Goal: Task Accomplishment & Management: Manage account settings

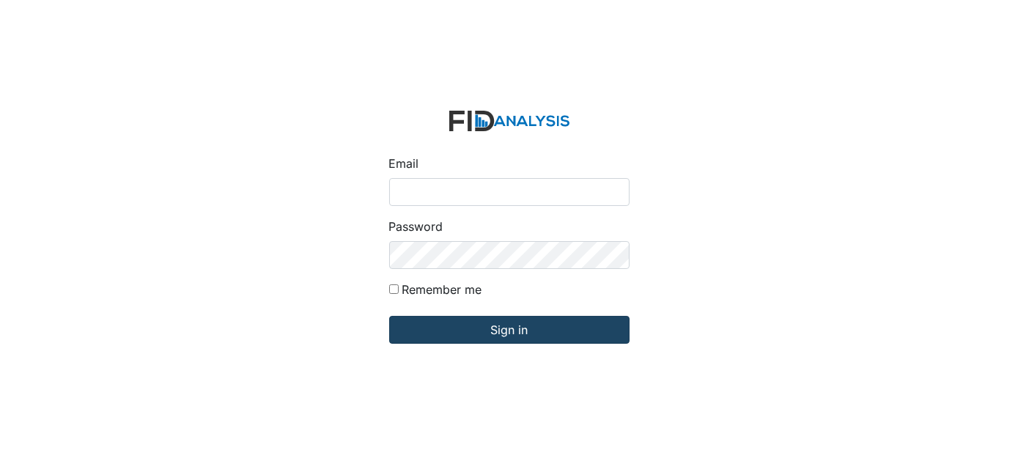
type input "[EMAIL_ADDRESS][DOMAIN_NAME]"
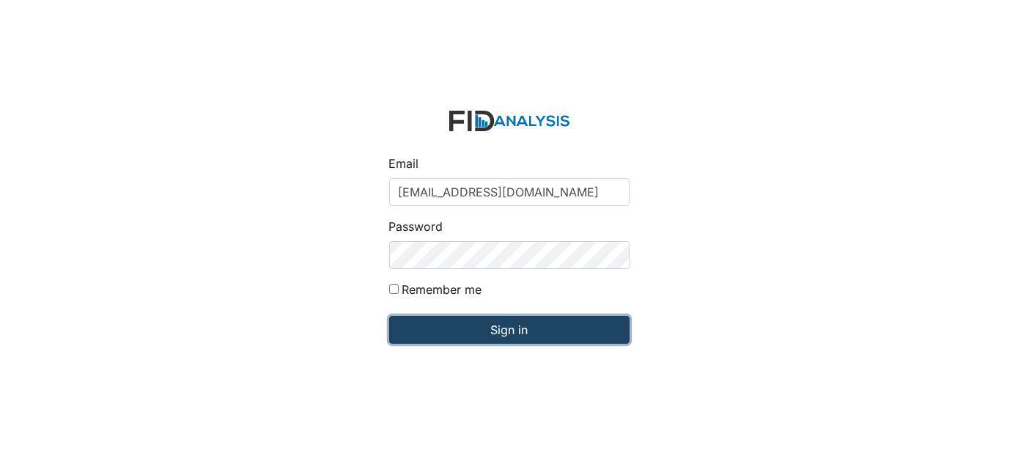
click at [547, 336] on input "Sign in" at bounding box center [509, 330] width 240 height 28
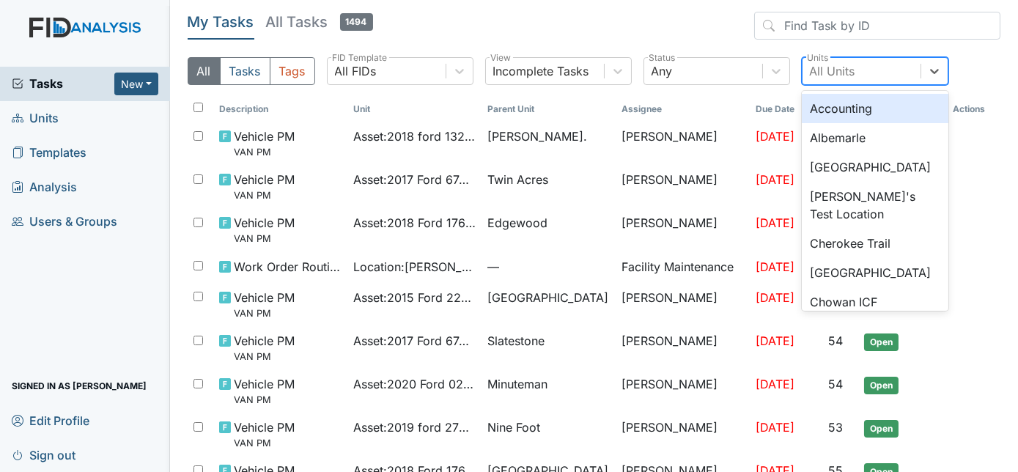
click at [869, 67] on div "All Units" at bounding box center [862, 71] width 118 height 26
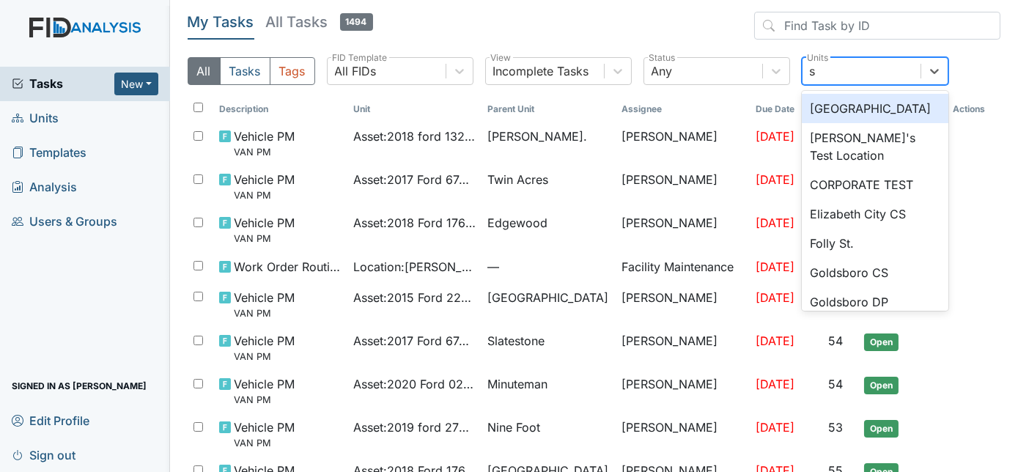
type input "sl"
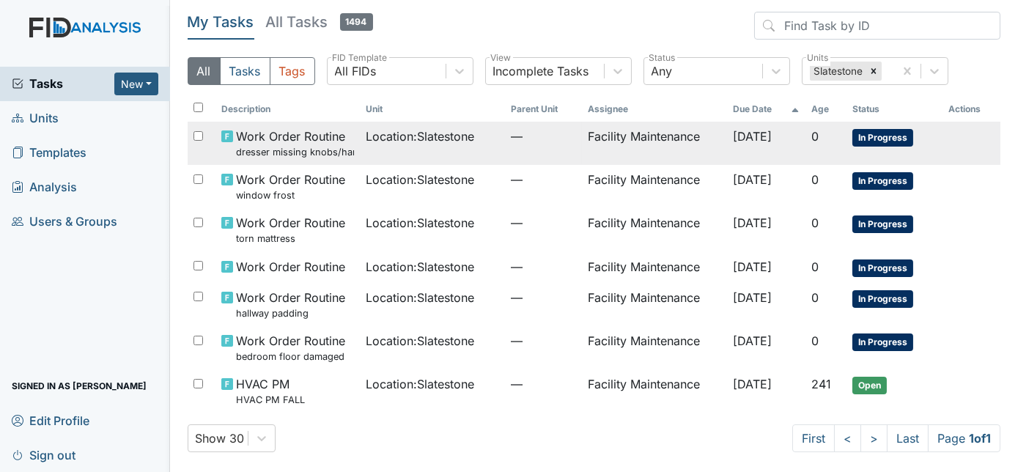
click at [539, 141] on span "—" at bounding box center [543, 137] width 65 height 18
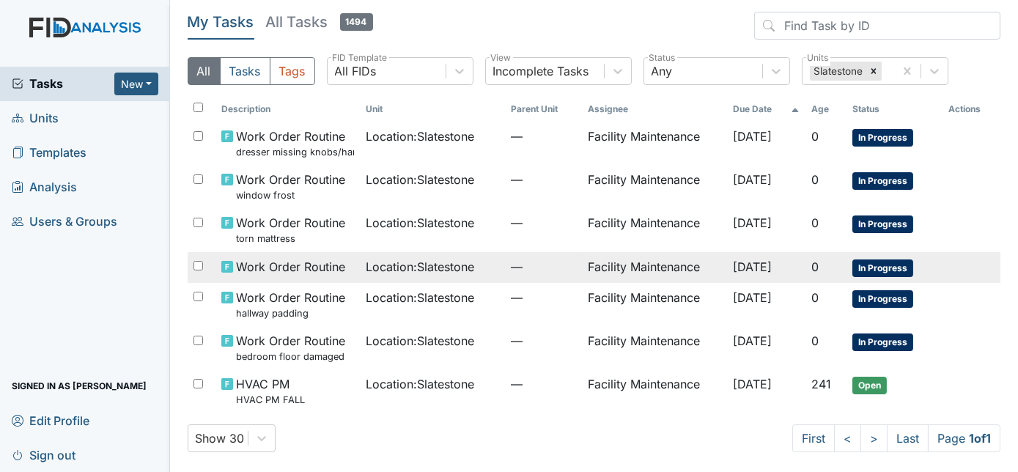
click at [479, 271] on div "Location : Slatestone" at bounding box center [432, 267] width 133 height 18
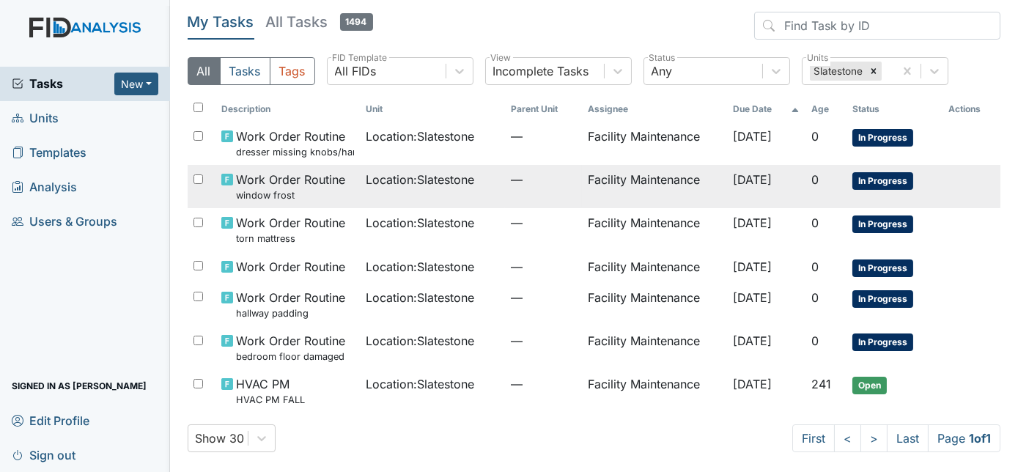
click at [478, 189] on td "Location : Slatestone" at bounding box center [432, 186] width 145 height 43
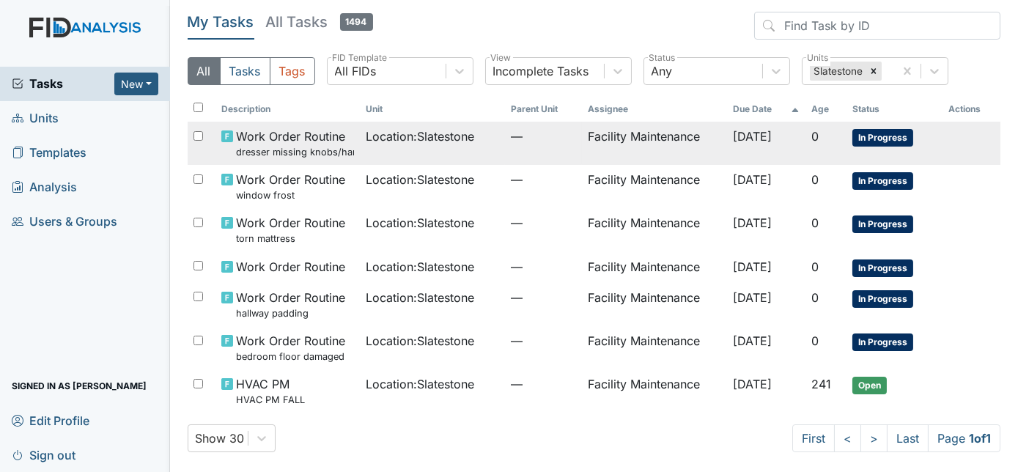
click at [435, 158] on td "Location : Slatestone" at bounding box center [432, 143] width 145 height 43
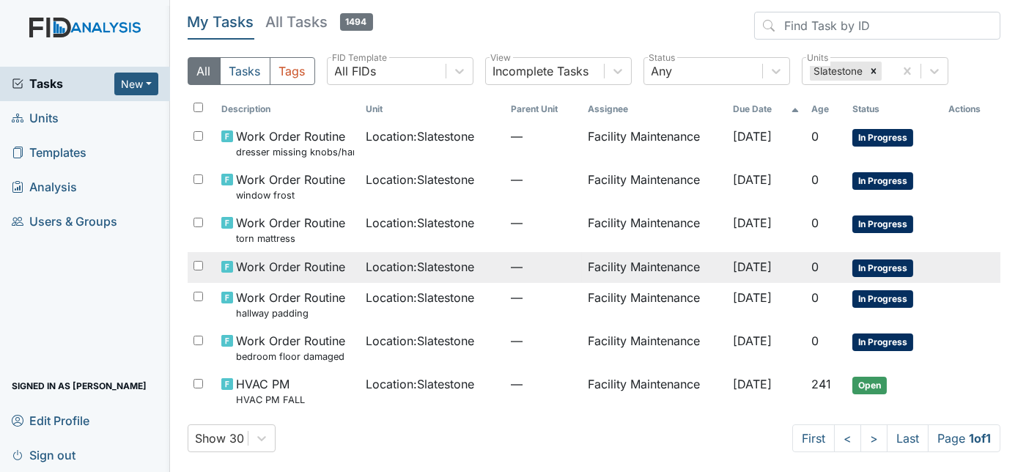
click at [386, 268] on span "Location : Slatestone" at bounding box center [420, 267] width 108 height 18
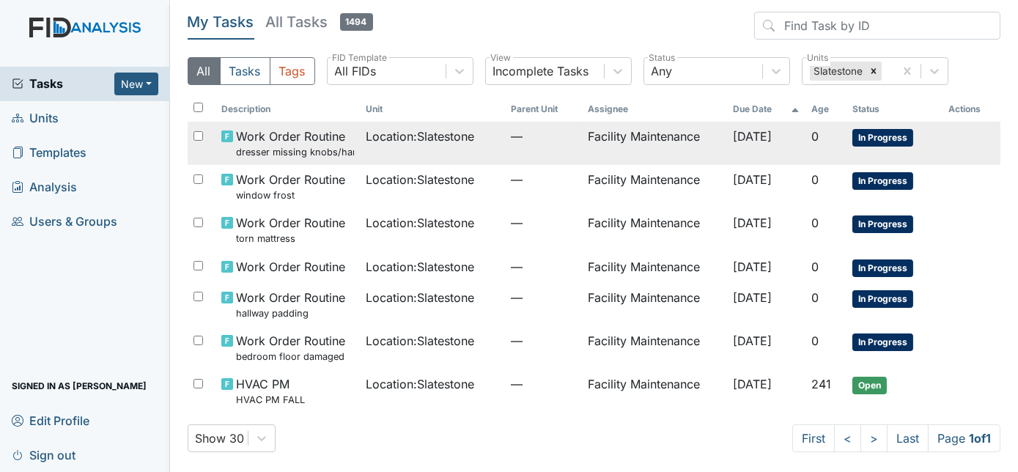
click at [460, 147] on td "Location : Slatestone" at bounding box center [432, 143] width 145 height 43
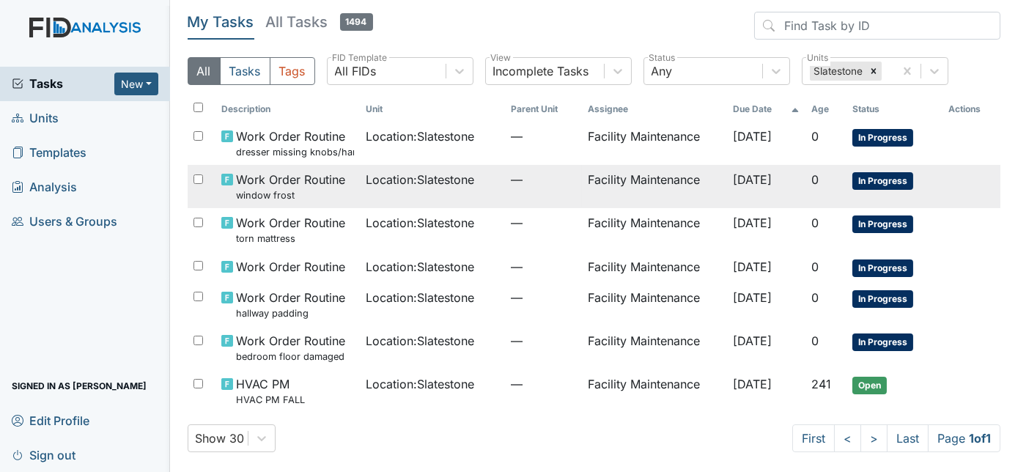
click at [466, 197] on td "Location : Slatestone" at bounding box center [432, 186] width 145 height 43
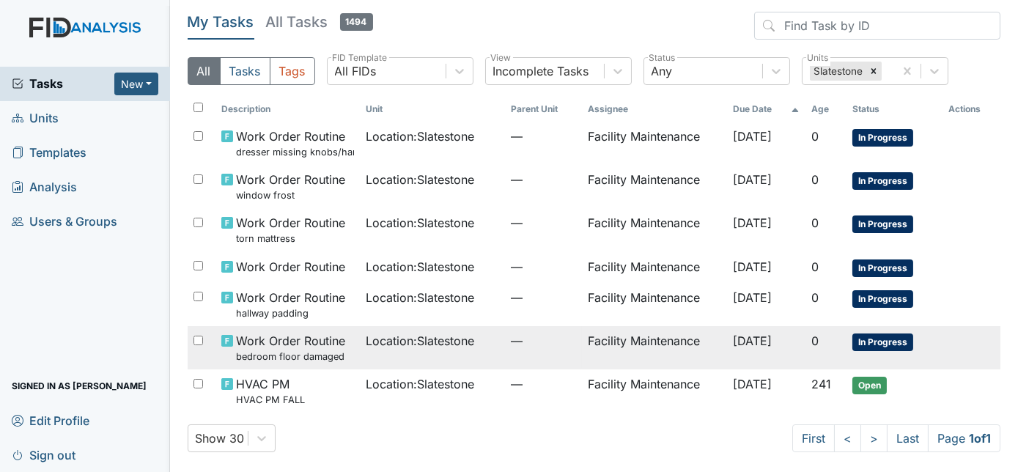
click at [398, 343] on span "Location : Slatestone" at bounding box center [420, 341] width 108 height 18
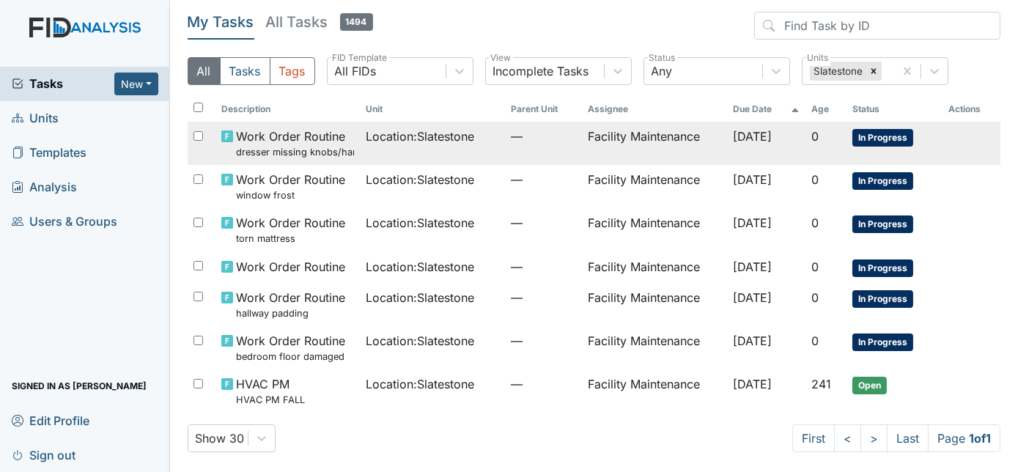
click at [287, 150] on small "dresser missing knobs/handles" at bounding box center [295, 152] width 119 height 14
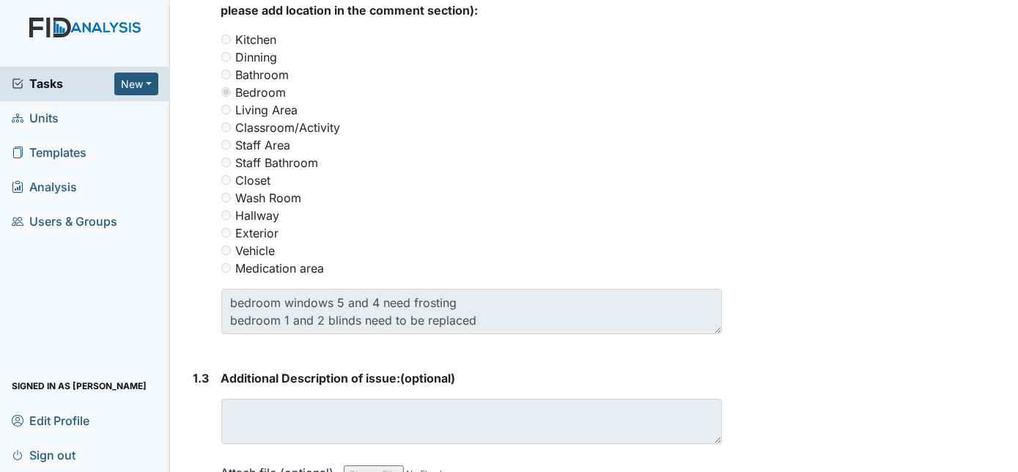
scroll to position [685, 0]
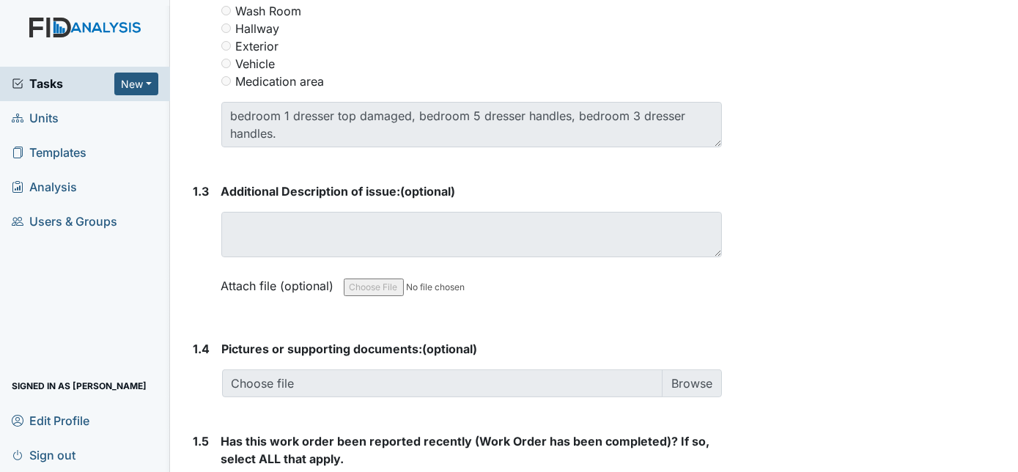
scroll to position [874, 0]
